Goal: Navigation & Orientation: Find specific page/section

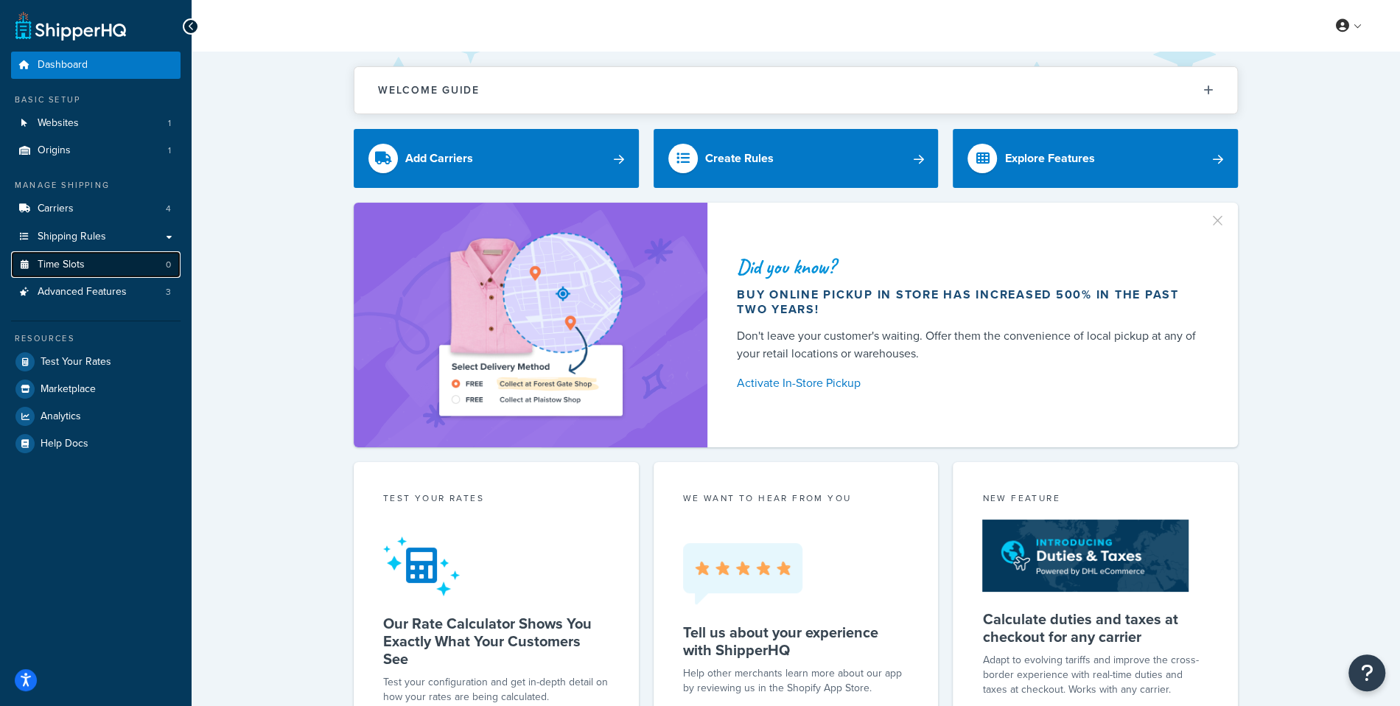
click at [113, 276] on link "Time Slots 0" at bounding box center [95, 264] width 169 height 27
click at [113, 287] on span "Advanced Features" at bounding box center [82, 292] width 89 height 13
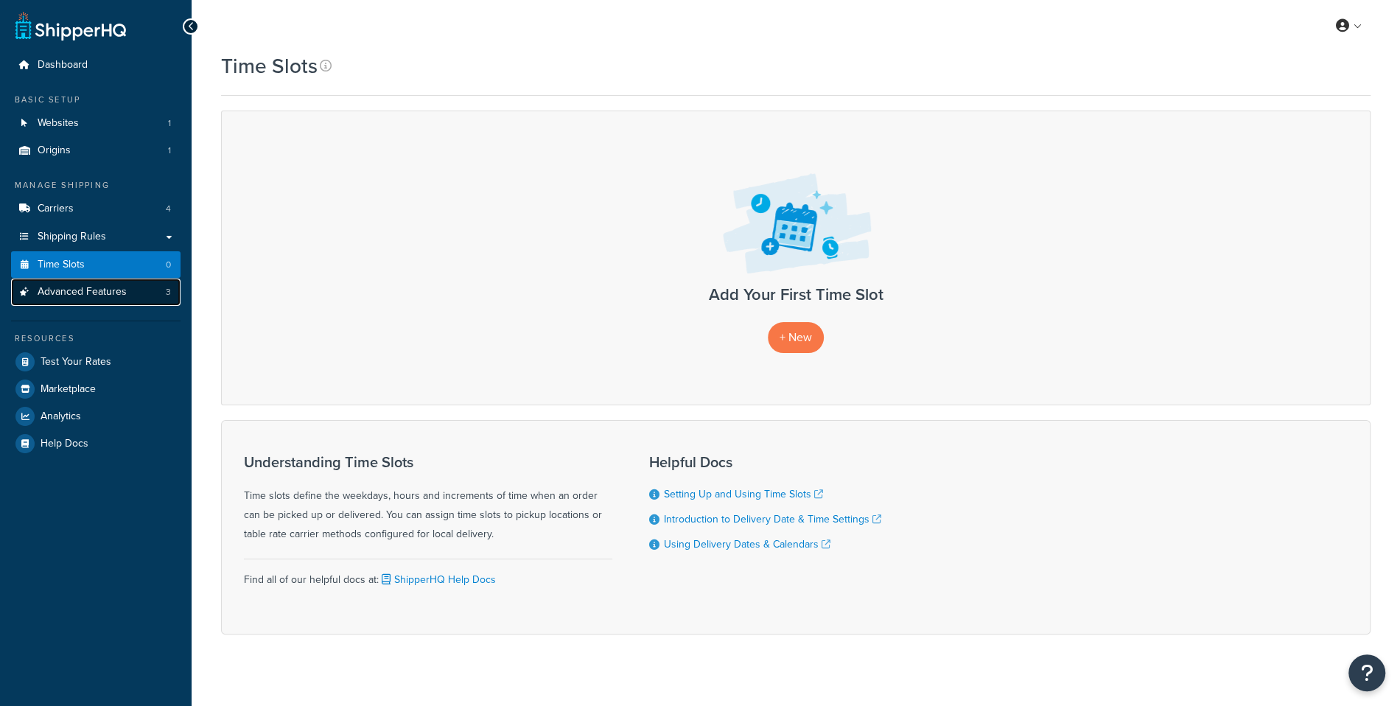
click at [136, 291] on link "Advanced Features 3" at bounding box center [95, 292] width 169 height 27
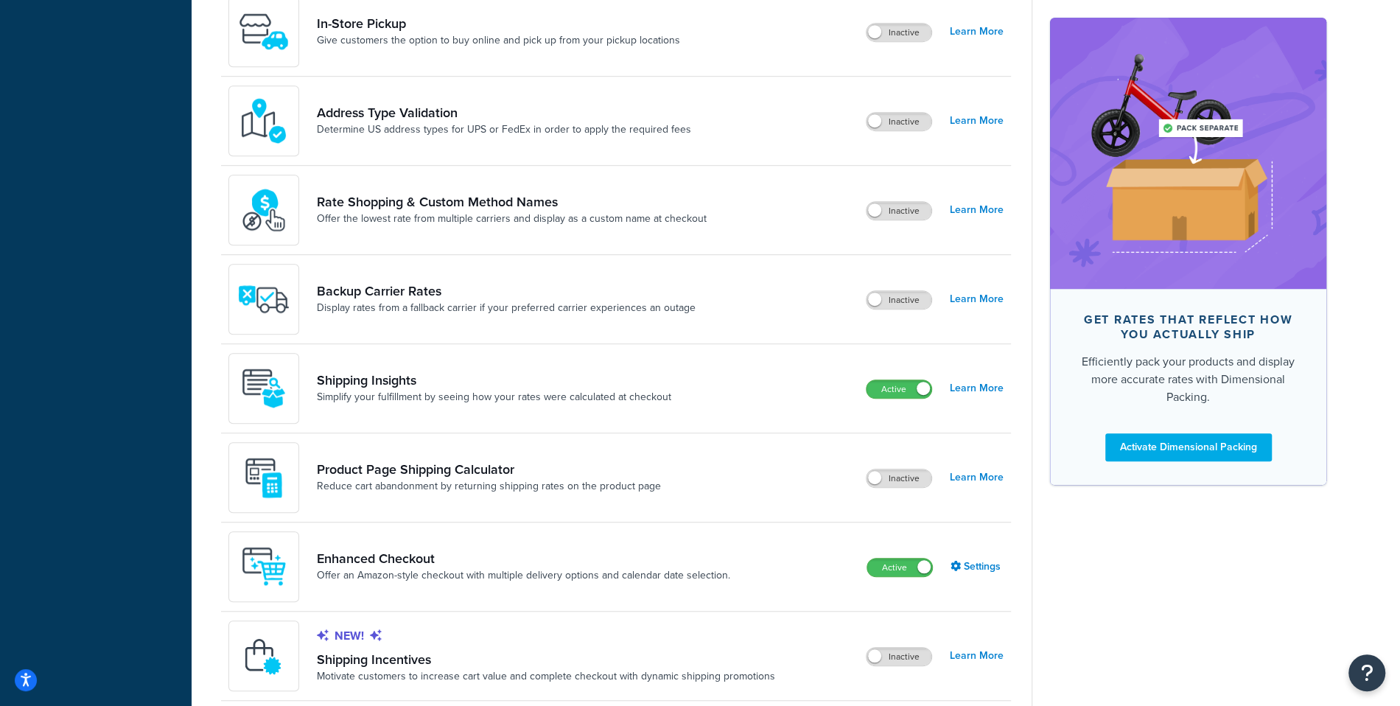
scroll to position [706, 0]
